Goal: Navigation & Orientation: Find specific page/section

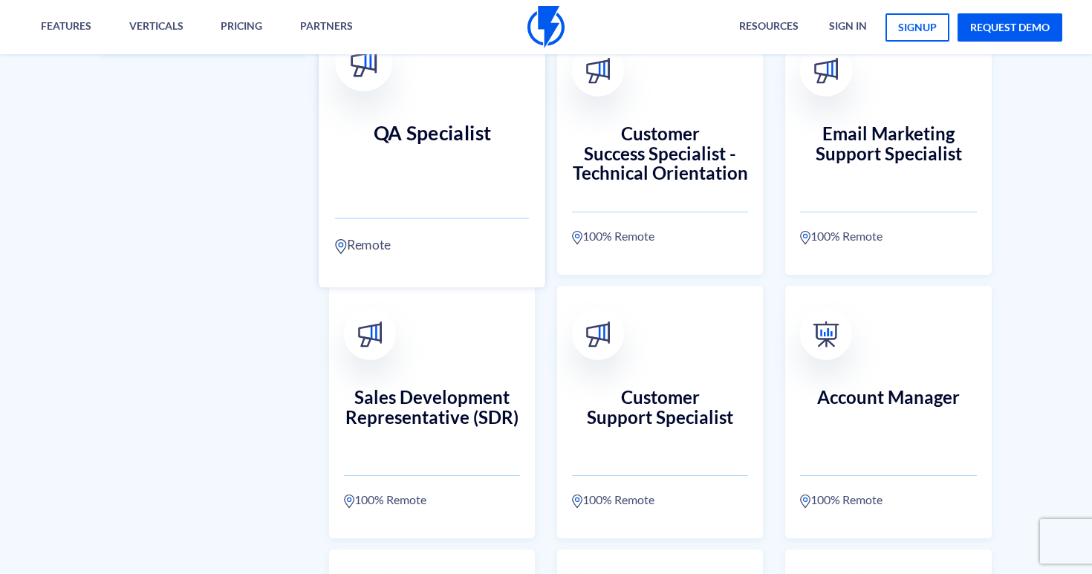
scroll to position [739, 0]
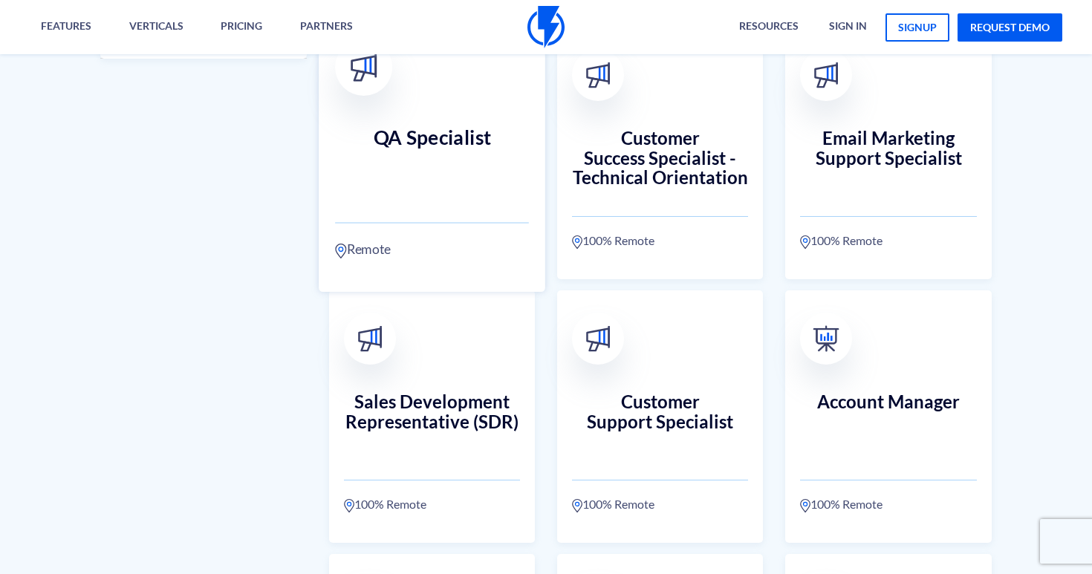
click at [472, 233] on p "Remote" at bounding box center [432, 240] width 194 height 37
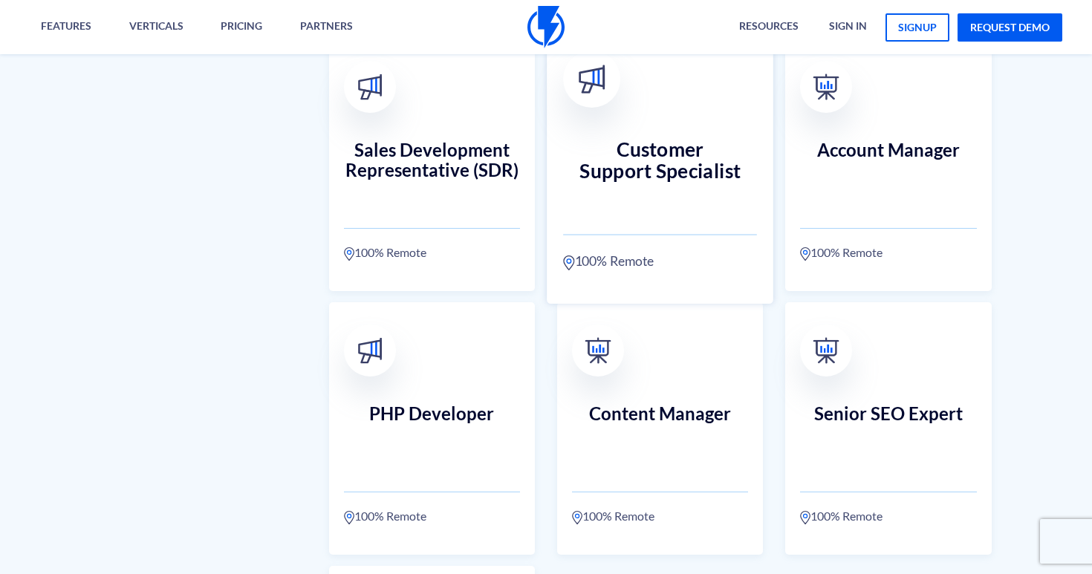
scroll to position [1128, 0]
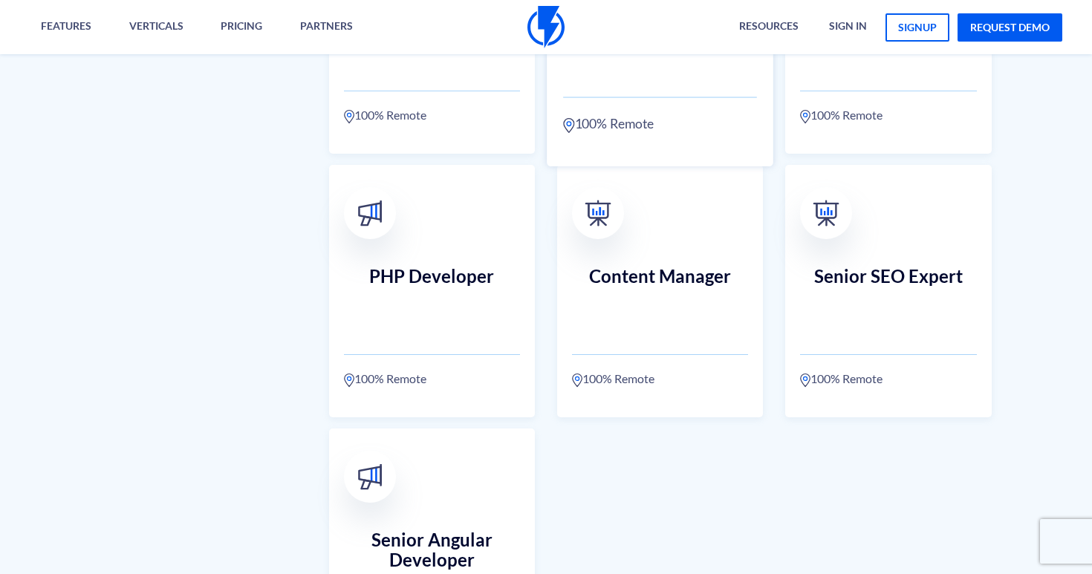
click at [724, 334] on link "Content Manager 100% Remote" at bounding box center [660, 291] width 206 height 253
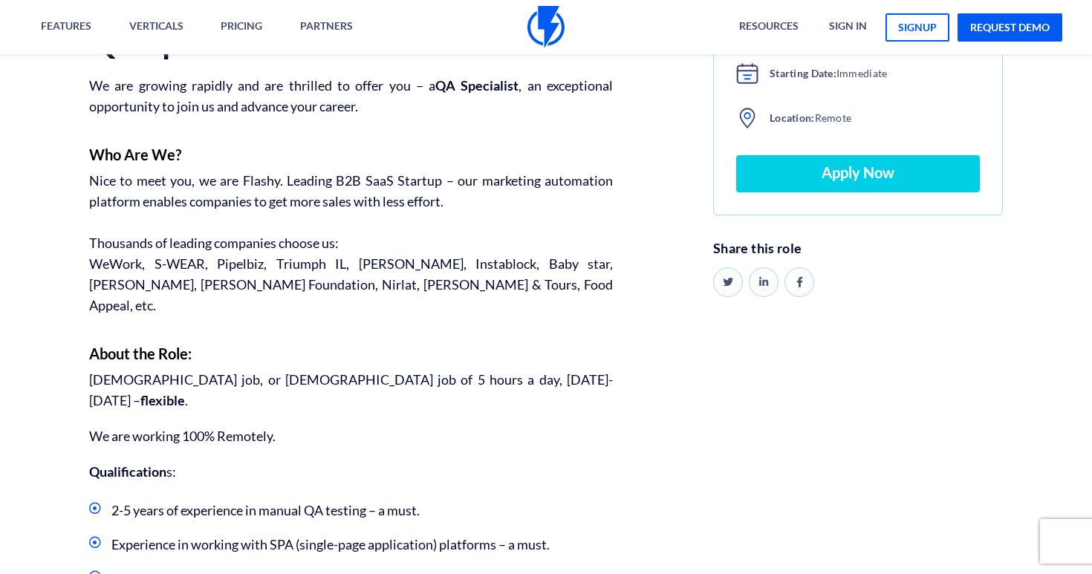
scroll to position [665, 0]
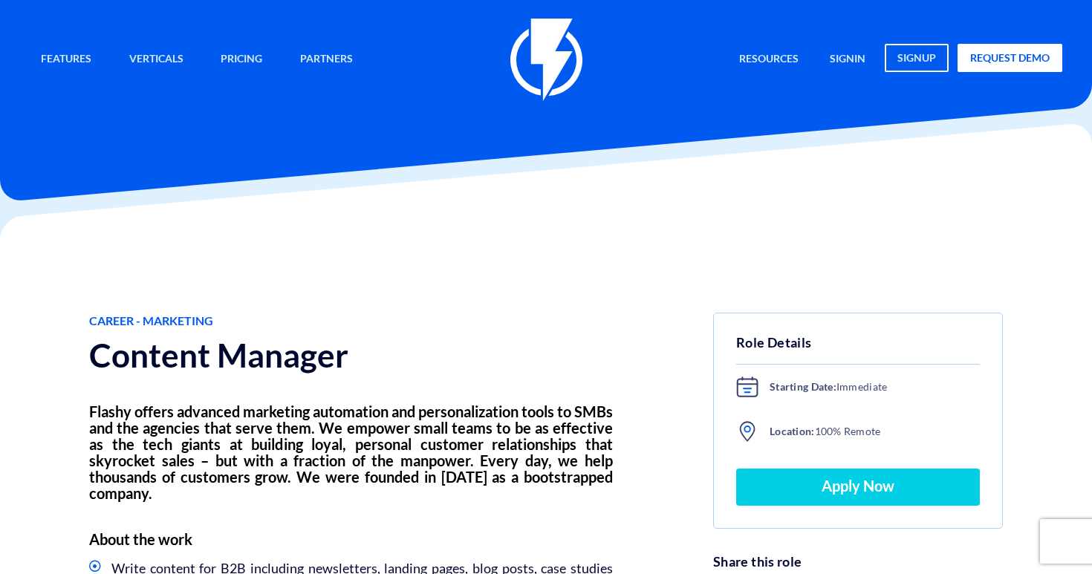
scroll to position [426, 0]
